Goal: Navigation & Orientation: Understand site structure

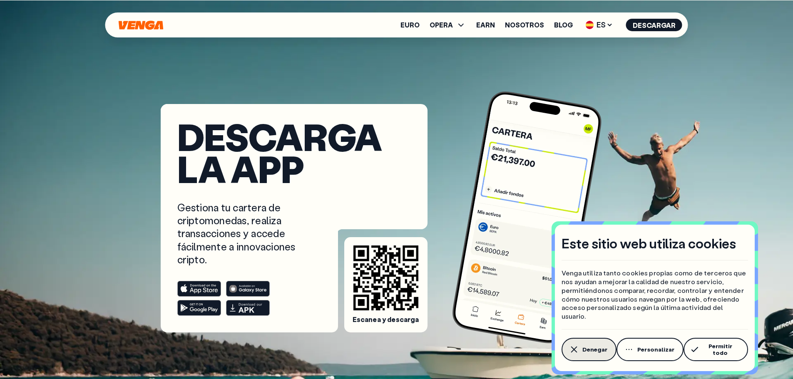
click at [596, 353] on span "Denegar" at bounding box center [594, 349] width 25 height 7
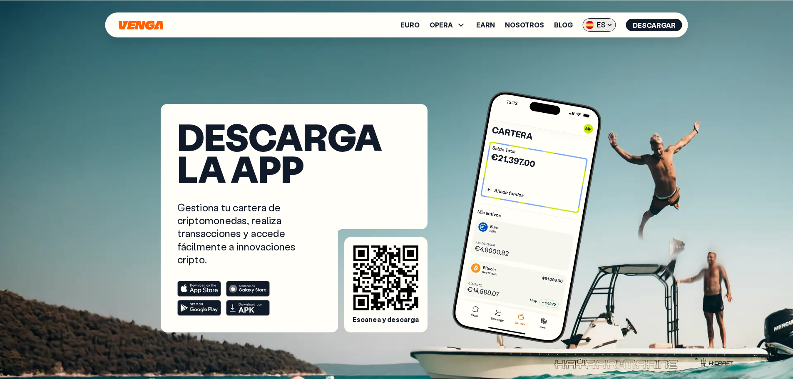
click at [610, 26] on icon at bounding box center [609, 25] width 7 height 7
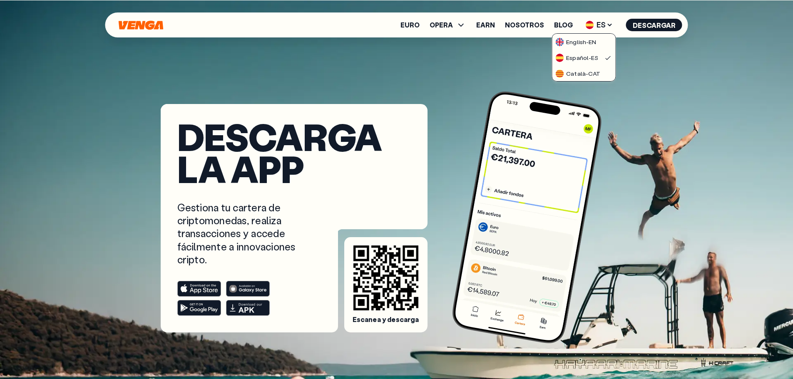
click at [95, 136] on div "Descarga la app Gestiona tu cartera de criptomonedas, realiza transacciones y a…" at bounding box center [396, 222] width 793 height 444
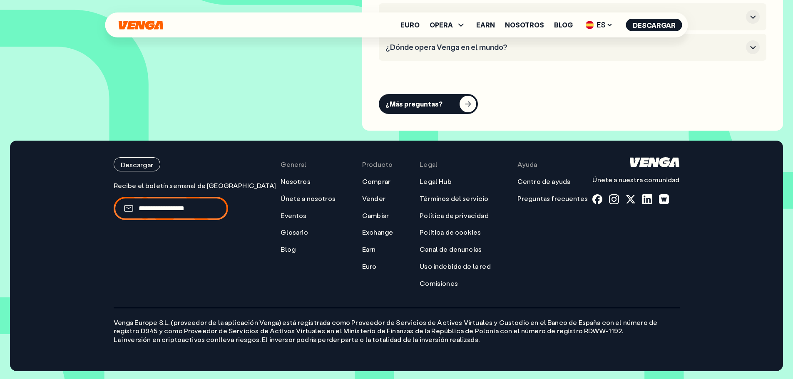
scroll to position [4065, 0]
click at [281, 180] on link "Nosotros" at bounding box center [296, 181] width 30 height 9
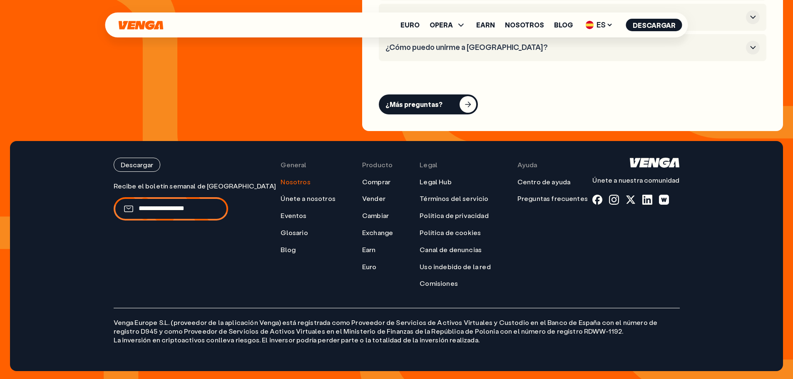
scroll to position [3409, 0]
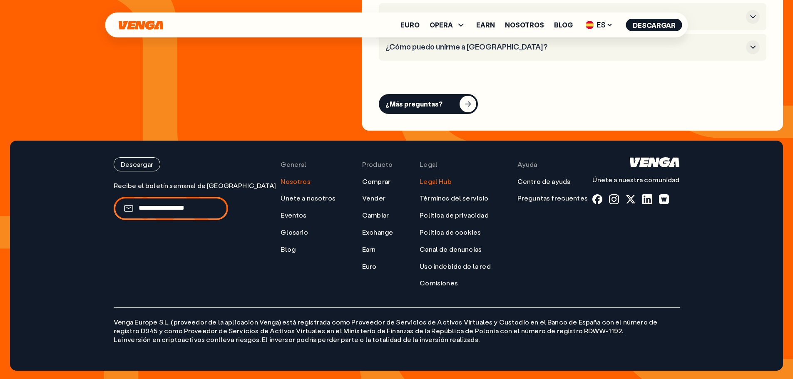
click at [420, 184] on link "Legal Hub" at bounding box center [436, 181] width 32 height 9
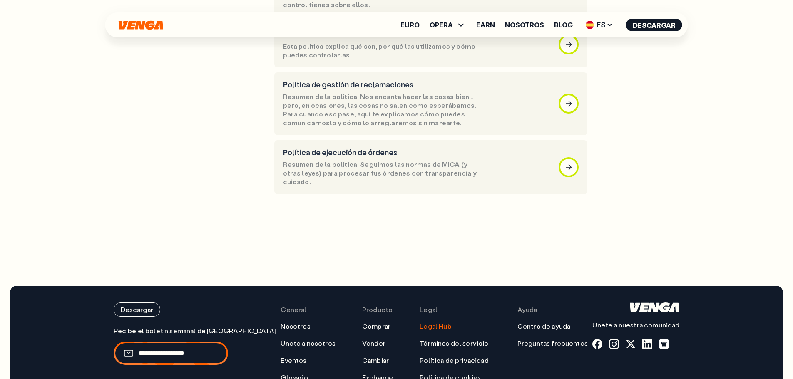
scroll to position [583, 0]
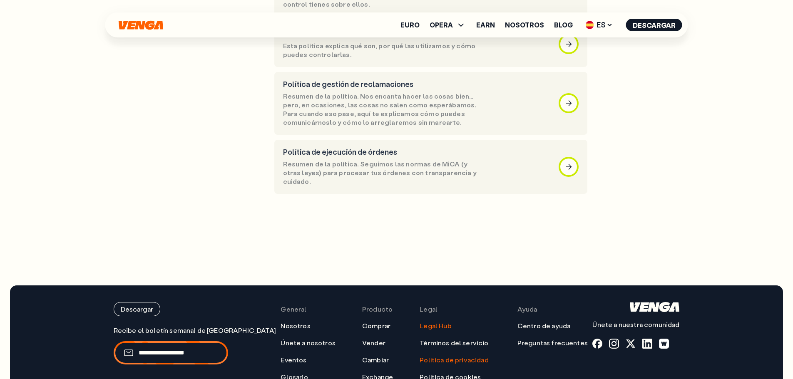
click at [437, 356] on link "Política de privacidad" at bounding box center [454, 360] width 69 height 9
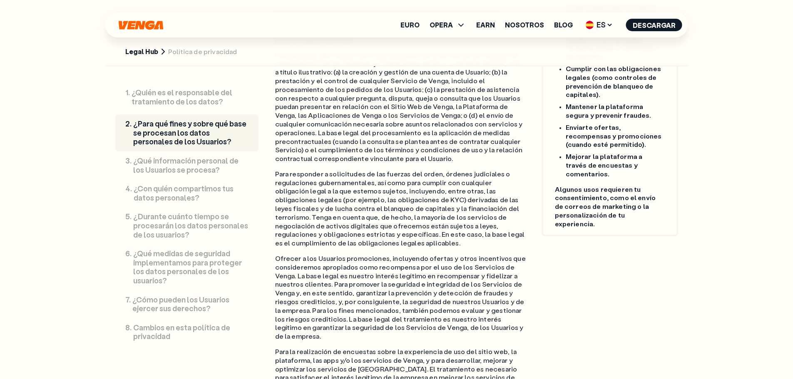
scroll to position [749, 0]
